Goal: Task Accomplishment & Management: Complete application form

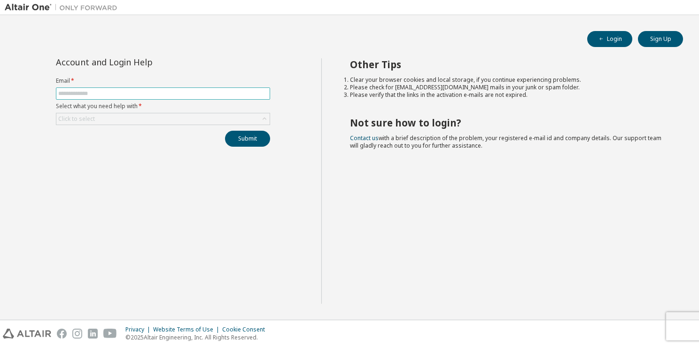
click at [137, 98] on span at bounding box center [163, 93] width 214 height 12
click at [136, 95] on input "text" at bounding box center [163, 94] width 210 height 8
click at [267, 119] on icon at bounding box center [264, 118] width 9 height 9
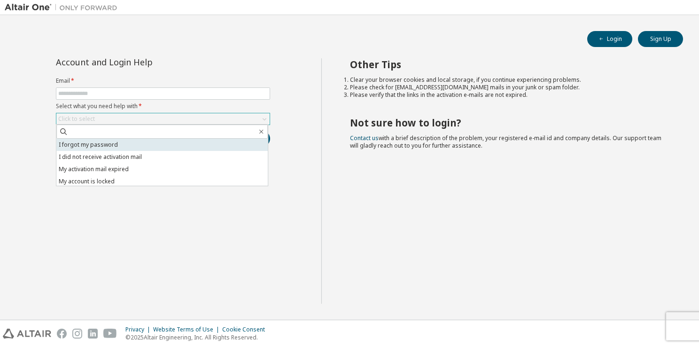
click at [222, 148] on li "I forgot my password" at bounding box center [162, 145] width 212 height 12
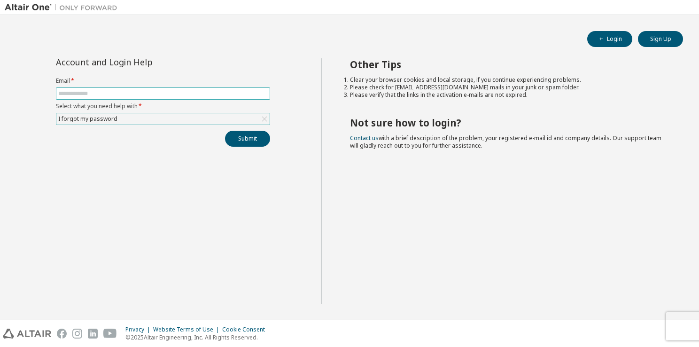
click at [182, 92] on input "text" at bounding box center [163, 94] width 210 height 8
type input "**********"
click at [249, 137] on button "Submit" at bounding box center [247, 139] width 45 height 16
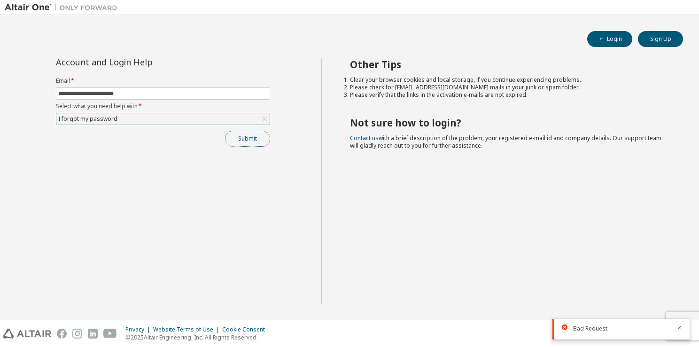
click at [252, 139] on button "Submit" at bounding box center [247, 139] width 45 height 16
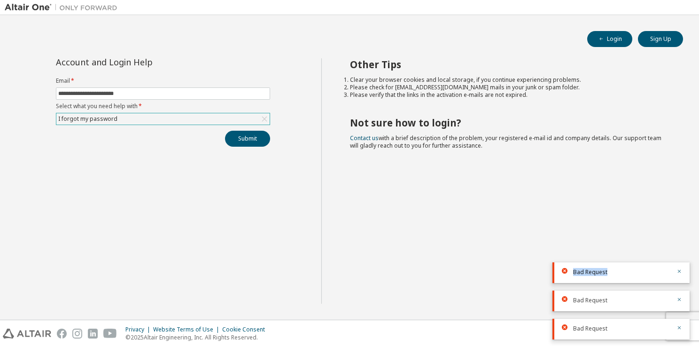
drag, startPoint x: 609, startPoint y: 273, endPoint x: 568, endPoint y: 275, distance: 41.0
click at [568, 275] on div "Bad Request" at bounding box center [621, 272] width 137 height 21
copy span "Bad Request"
click at [156, 117] on div "I forgot my password" at bounding box center [162, 118] width 213 height 11
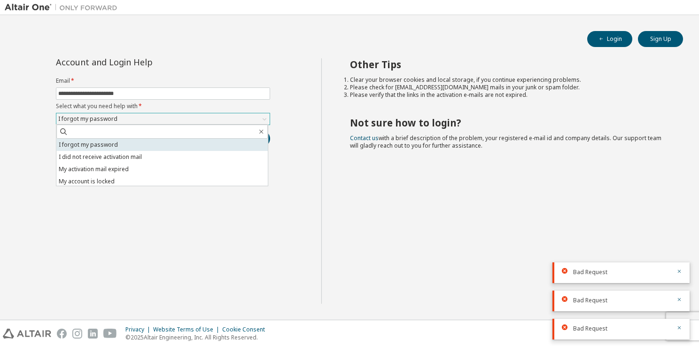
click at [160, 149] on li "I forgot my password" at bounding box center [162, 145] width 212 height 12
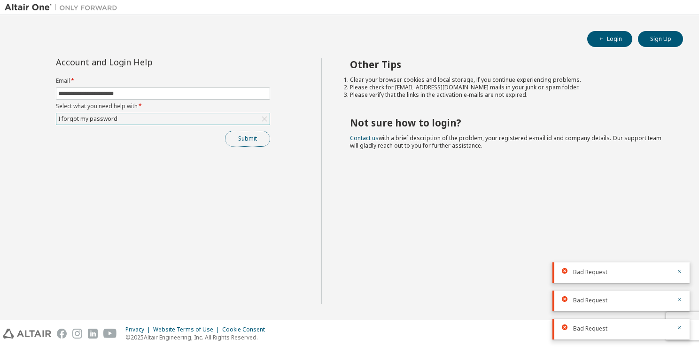
click at [235, 138] on button "Submit" at bounding box center [247, 139] width 45 height 16
click at [242, 120] on div "I forgot my password" at bounding box center [162, 118] width 213 height 11
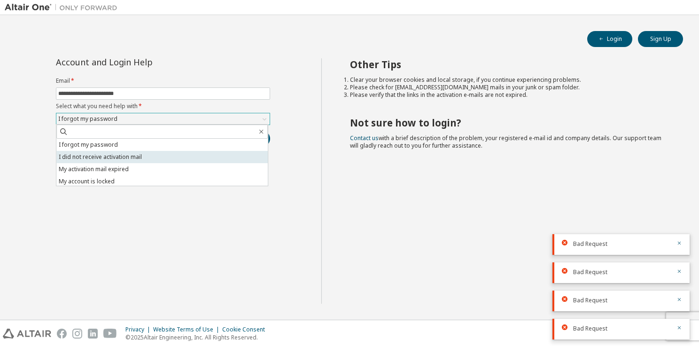
click at [219, 160] on li "I did not receive activation mail" at bounding box center [162, 157] width 212 height 12
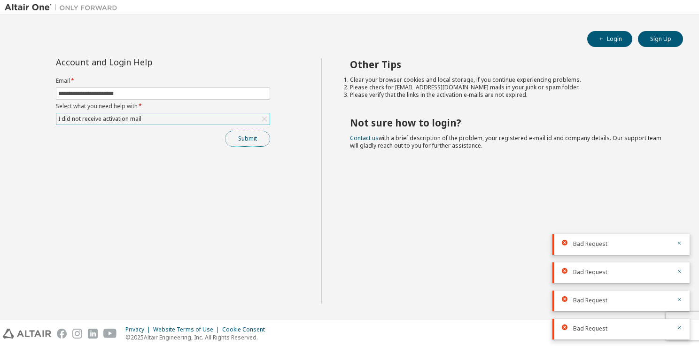
click at [234, 137] on button "Submit" at bounding box center [247, 139] width 45 height 16
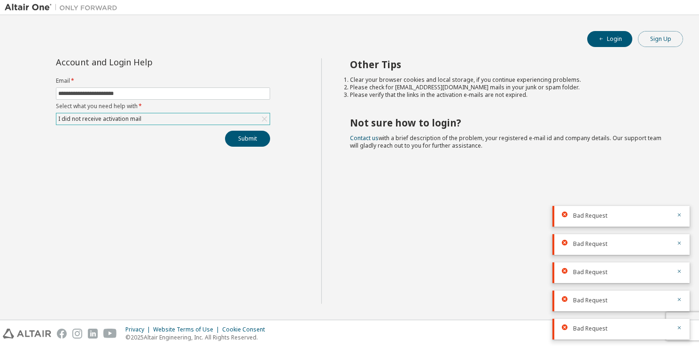
click at [658, 38] on button "Sign Up" at bounding box center [660, 39] width 45 height 16
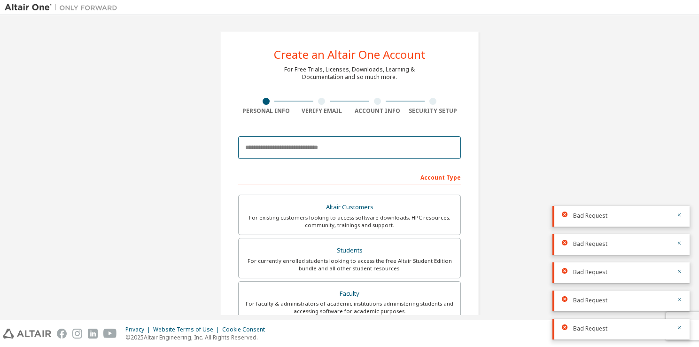
click at [320, 139] on input "email" at bounding box center [349, 147] width 223 height 23
click at [322, 150] on input "email" at bounding box center [349, 147] width 223 height 23
type input "**********"
click at [681, 215] on icon "button" at bounding box center [680, 215] width 6 height 6
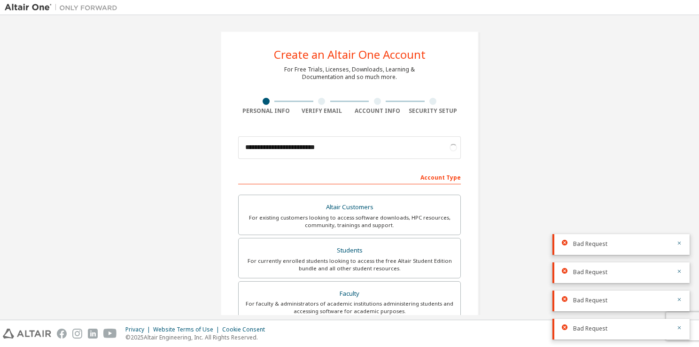
click at [681, 215] on body "**********" at bounding box center [349, 173] width 699 height 347
click at [679, 243] on icon "button" at bounding box center [679, 243] width 3 height 3
click at [679, 270] on icon "button" at bounding box center [680, 271] width 6 height 6
click at [680, 299] on icon "button" at bounding box center [679, 299] width 3 height 3
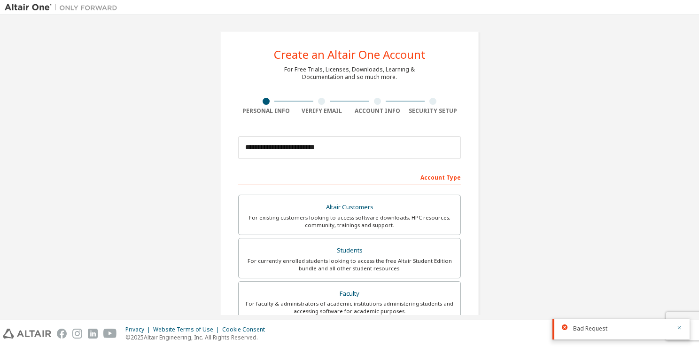
click at [681, 327] on icon "button" at bounding box center [680, 328] width 6 height 6
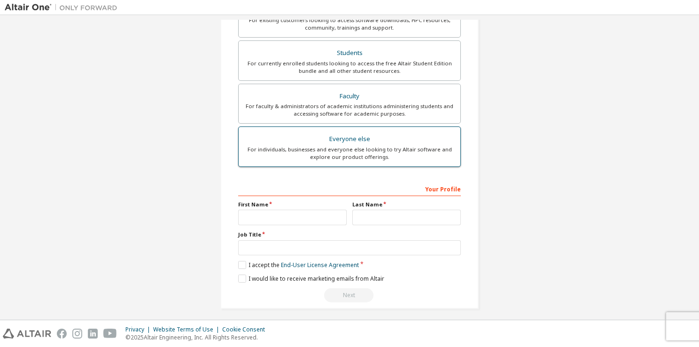
scroll to position [200, 0]
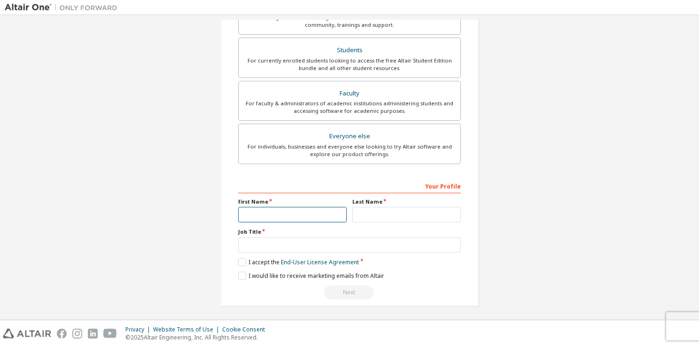
click at [297, 217] on input "text" at bounding box center [292, 215] width 109 height 16
type input "*"
click at [374, 212] on input "text" at bounding box center [407, 215] width 109 height 16
type input "*"
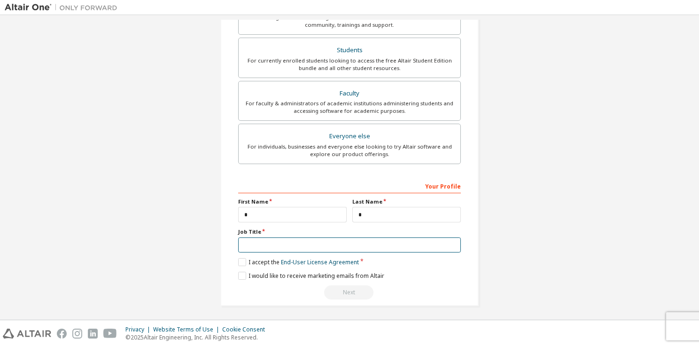
click at [365, 247] on input "text" at bounding box center [349, 245] width 223 height 16
click at [241, 263] on label "I accept the End-User License Agreement" at bounding box center [298, 262] width 121 height 8
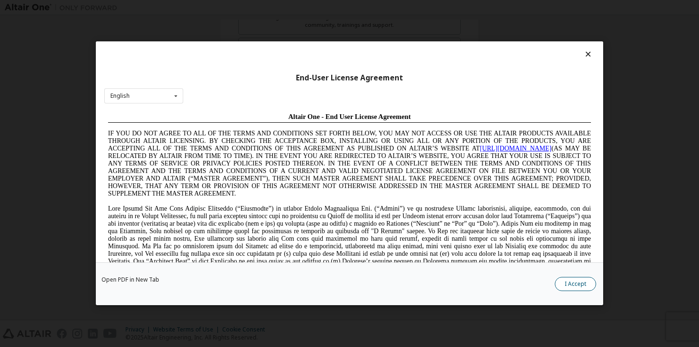
scroll to position [0, 0]
click at [586, 285] on button "I Accept" at bounding box center [575, 284] width 41 height 14
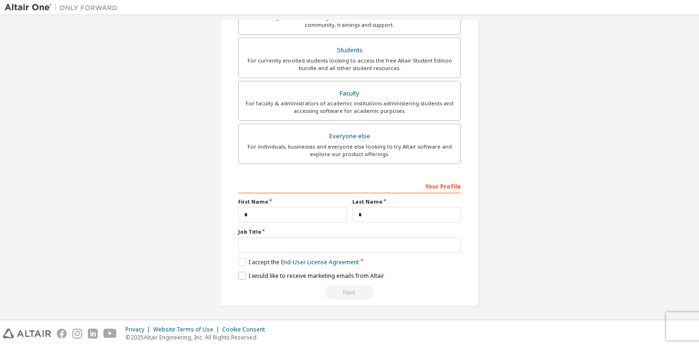
click at [243, 272] on label "I would like to receive marketing emails from Altair" at bounding box center [311, 276] width 146 height 8
click at [367, 241] on input "text" at bounding box center [349, 245] width 223 height 16
click at [262, 244] on input "*****" at bounding box center [349, 245] width 223 height 16
type input "*"
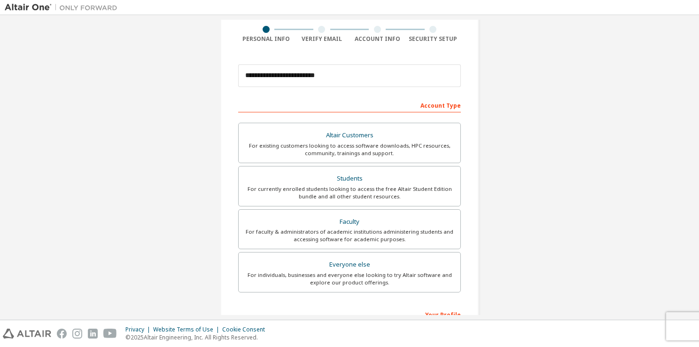
scroll to position [200, 0]
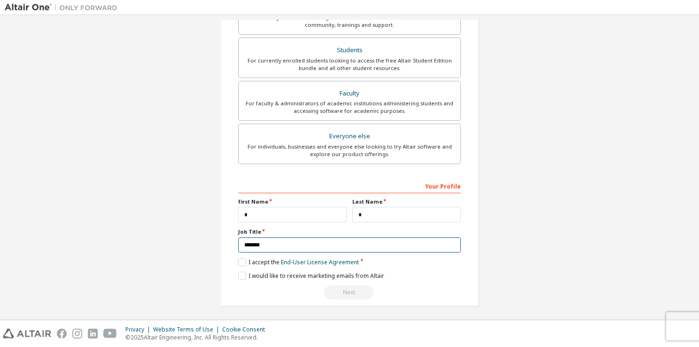
type input "*******"
click at [338, 297] on div "Next" at bounding box center [349, 292] width 223 height 14
click at [343, 293] on div "Next" at bounding box center [349, 292] width 223 height 14
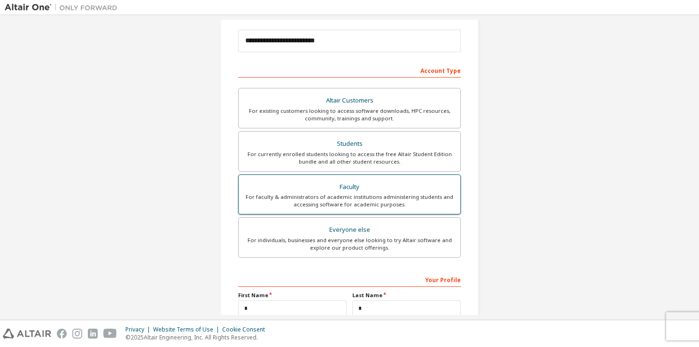
scroll to position [106, 0]
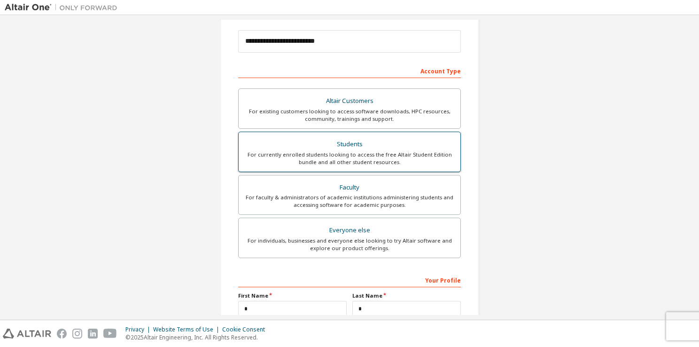
click at [376, 148] on div "Students" at bounding box center [349, 144] width 211 height 13
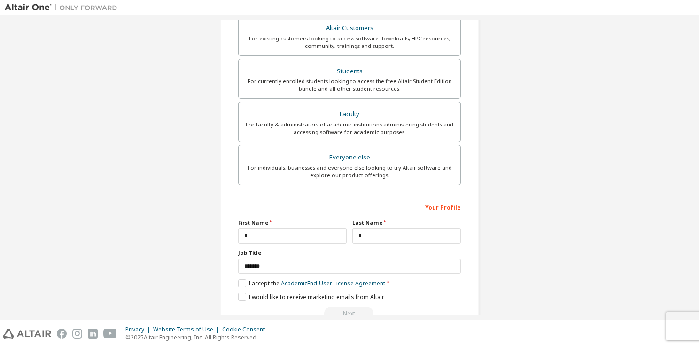
scroll to position [233, 0]
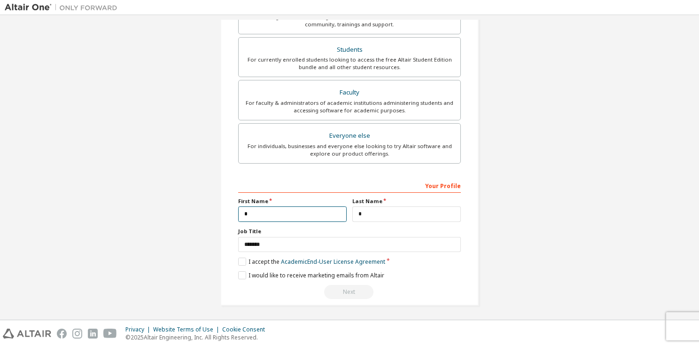
click at [276, 216] on input "*" at bounding box center [292, 214] width 109 height 16
click at [243, 261] on label "I accept the Academic End-User License Agreement" at bounding box center [311, 262] width 147 height 8
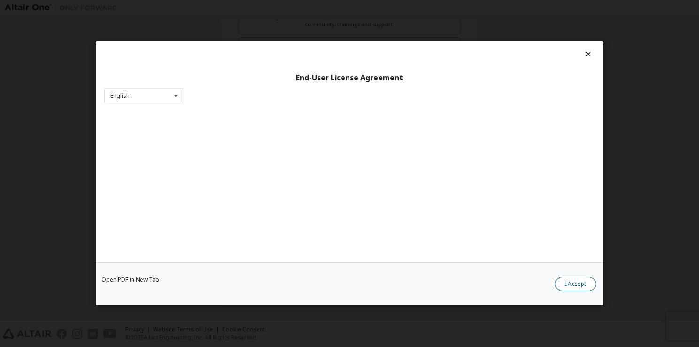
click at [574, 283] on button "I Accept" at bounding box center [575, 284] width 41 height 14
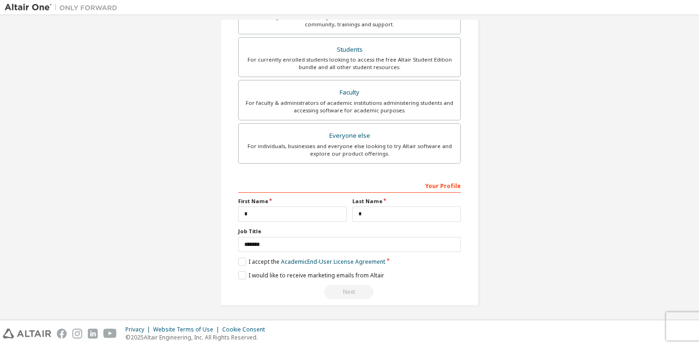
click at [352, 287] on div "Next" at bounding box center [349, 292] width 223 height 14
drag, startPoint x: 352, startPoint y: 287, endPoint x: 278, endPoint y: 216, distance: 102.4
click at [278, 216] on input "*" at bounding box center [292, 214] width 109 height 16
type input "**********"
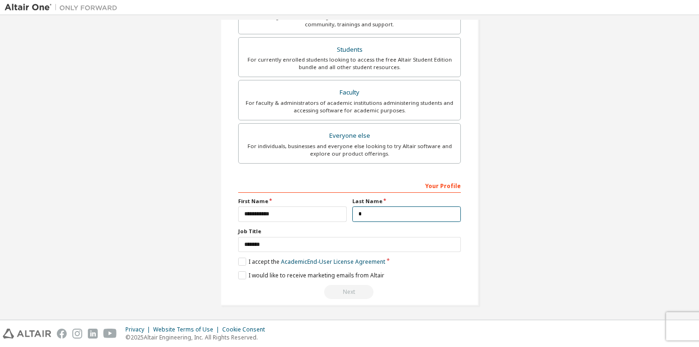
click at [385, 219] on input "*" at bounding box center [407, 214] width 109 height 16
type input "******"
click at [355, 294] on div "Next" at bounding box center [349, 292] width 223 height 14
drag, startPoint x: 355, startPoint y: 294, endPoint x: 446, endPoint y: 185, distance: 141.6
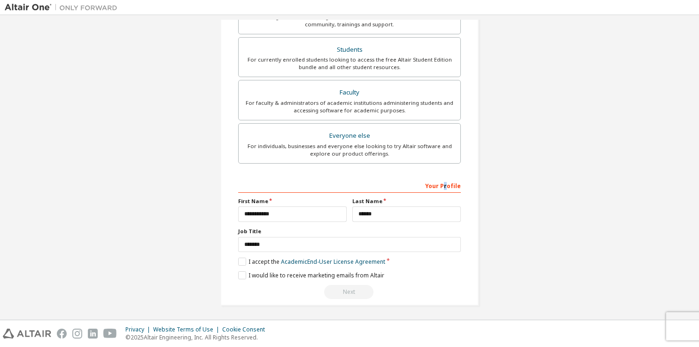
click at [446, 185] on div "Your Profile" at bounding box center [349, 185] width 223 height 15
drag, startPoint x: 446, startPoint y: 185, endPoint x: 432, endPoint y: 184, distance: 13.2
click at [432, 184] on div "Your Profile" at bounding box center [349, 185] width 223 height 15
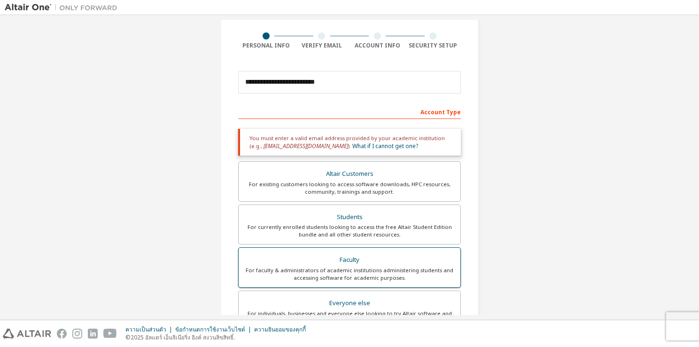
scroll to position [66, 0]
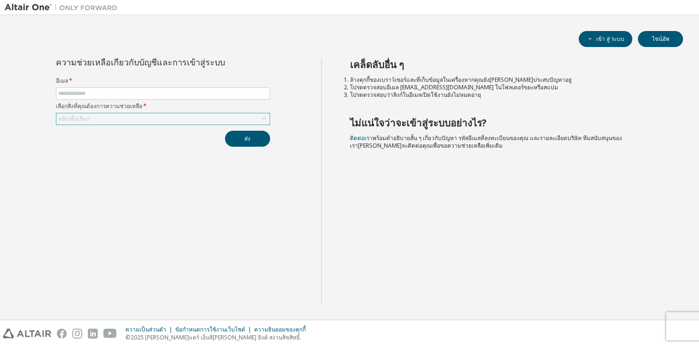
click at [254, 118] on div "คลิกเพื่อเลือก" at bounding box center [162, 118] width 213 height 11
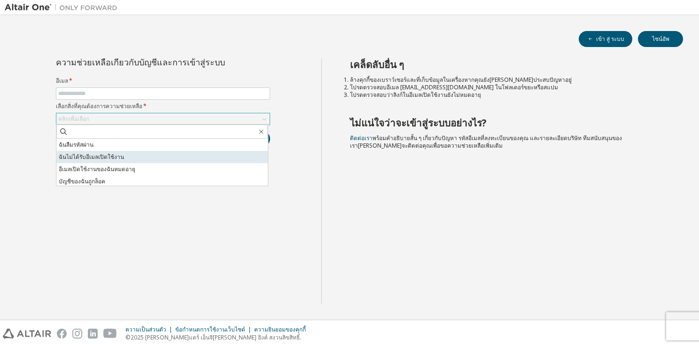
click at [226, 151] on li "ฉันไม่ได้รับอีเมลเปิดใช้งาน" at bounding box center [162, 157] width 212 height 12
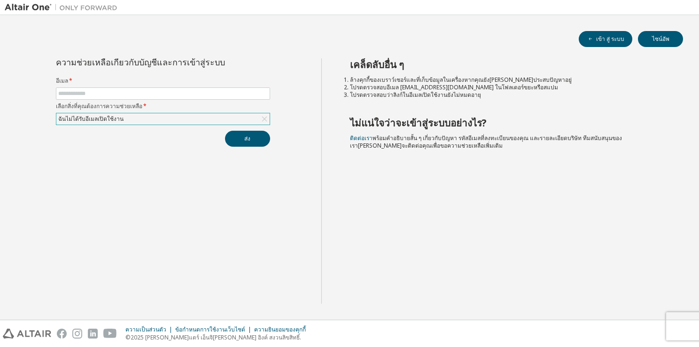
click at [244, 114] on div "ฉันไม่ได้รับอีเมลเปิดใช้งาน" at bounding box center [162, 118] width 213 height 11
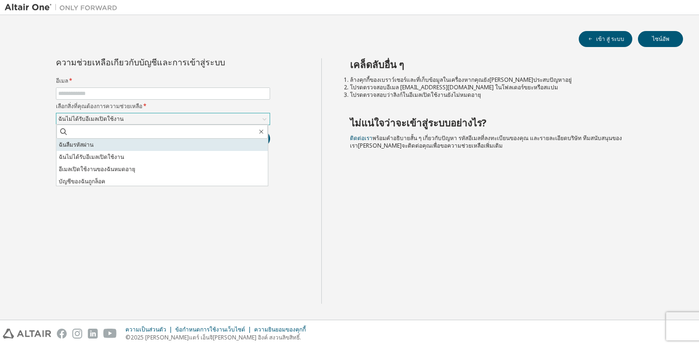
click at [218, 149] on li "ฉันลืมรหัสผ่าน" at bounding box center [162, 145] width 212 height 12
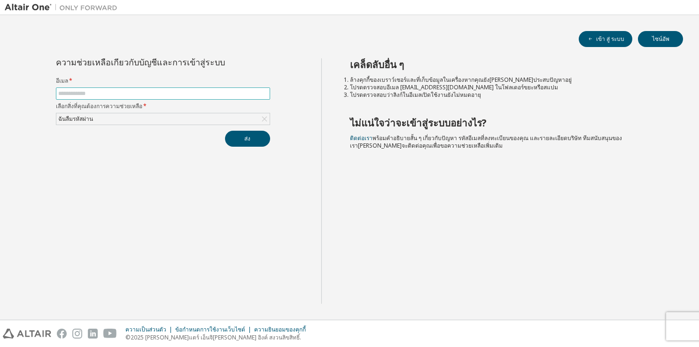
click at [201, 90] on input "text" at bounding box center [163, 94] width 210 height 8
type input "**********"
click at [245, 132] on button "ส่ง" at bounding box center [247, 139] width 45 height 16
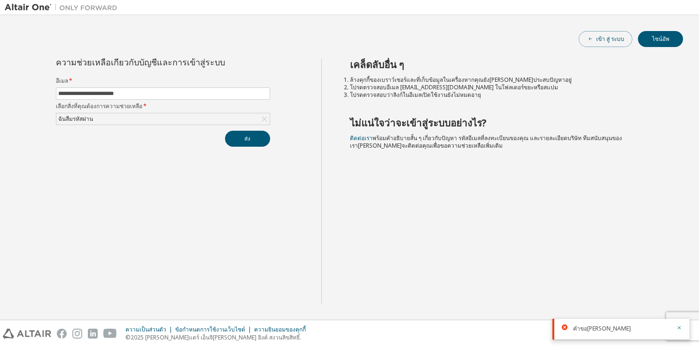
click at [607, 37] on font "เข้า สู่ ระบบ" at bounding box center [611, 39] width 28 height 8
